Goal: Task Accomplishment & Management: Use online tool/utility

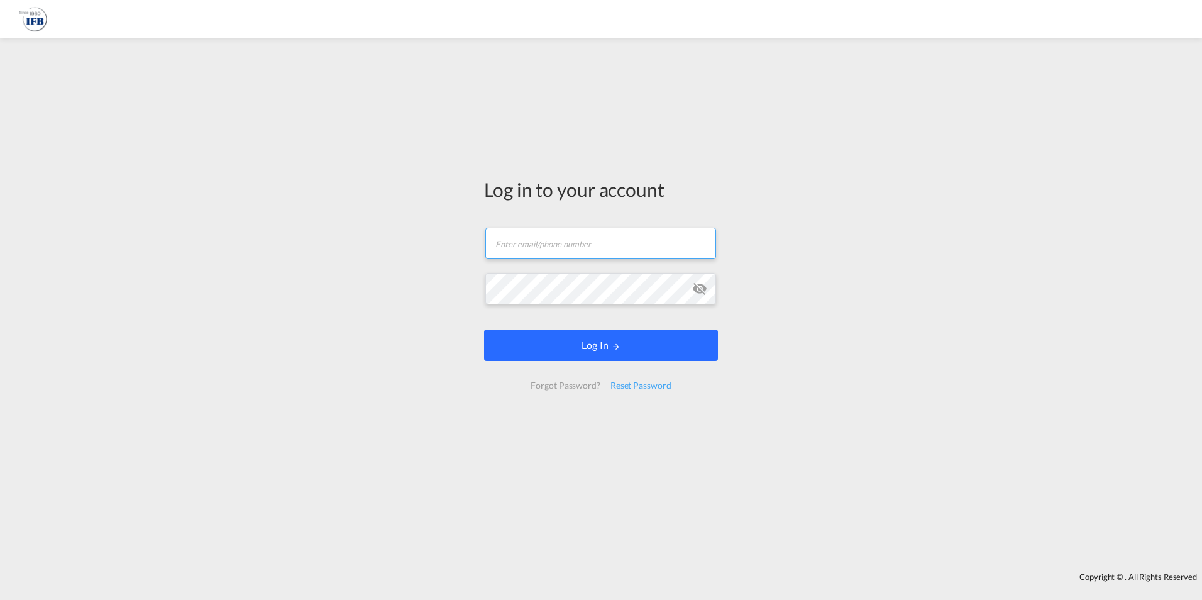
type input "[PERSON_NAME][EMAIL_ADDRESS][PERSON_NAME][DOMAIN_NAME]"
click at [550, 343] on button "Log In" at bounding box center [601, 344] width 234 height 31
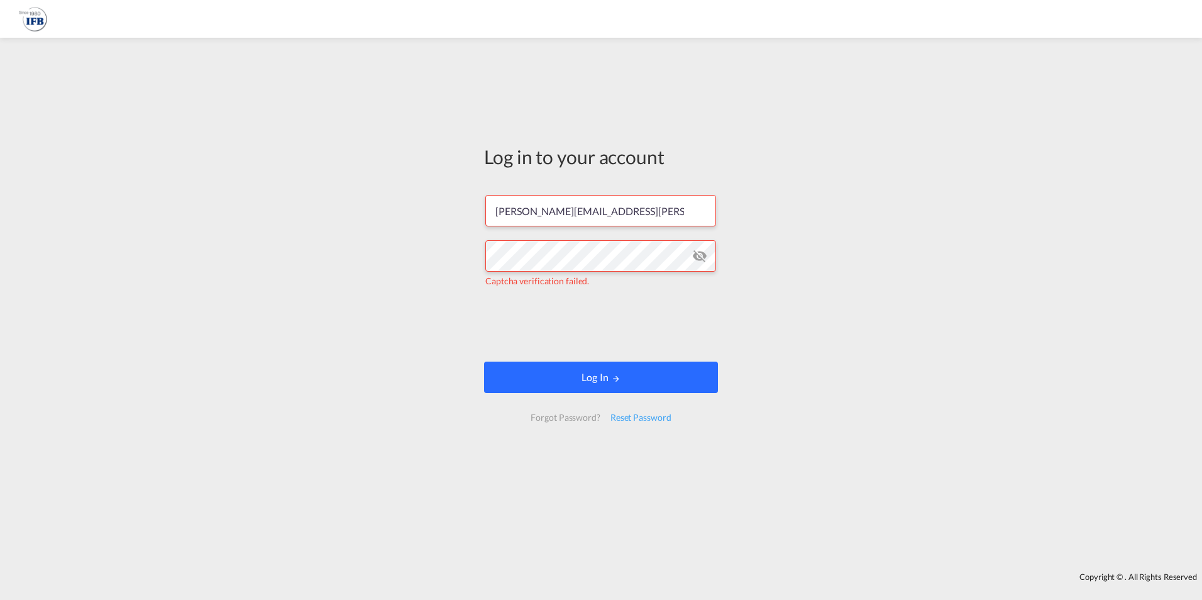
click at [659, 385] on button "Log In" at bounding box center [601, 376] width 234 height 31
